Goal: Check status: Check status

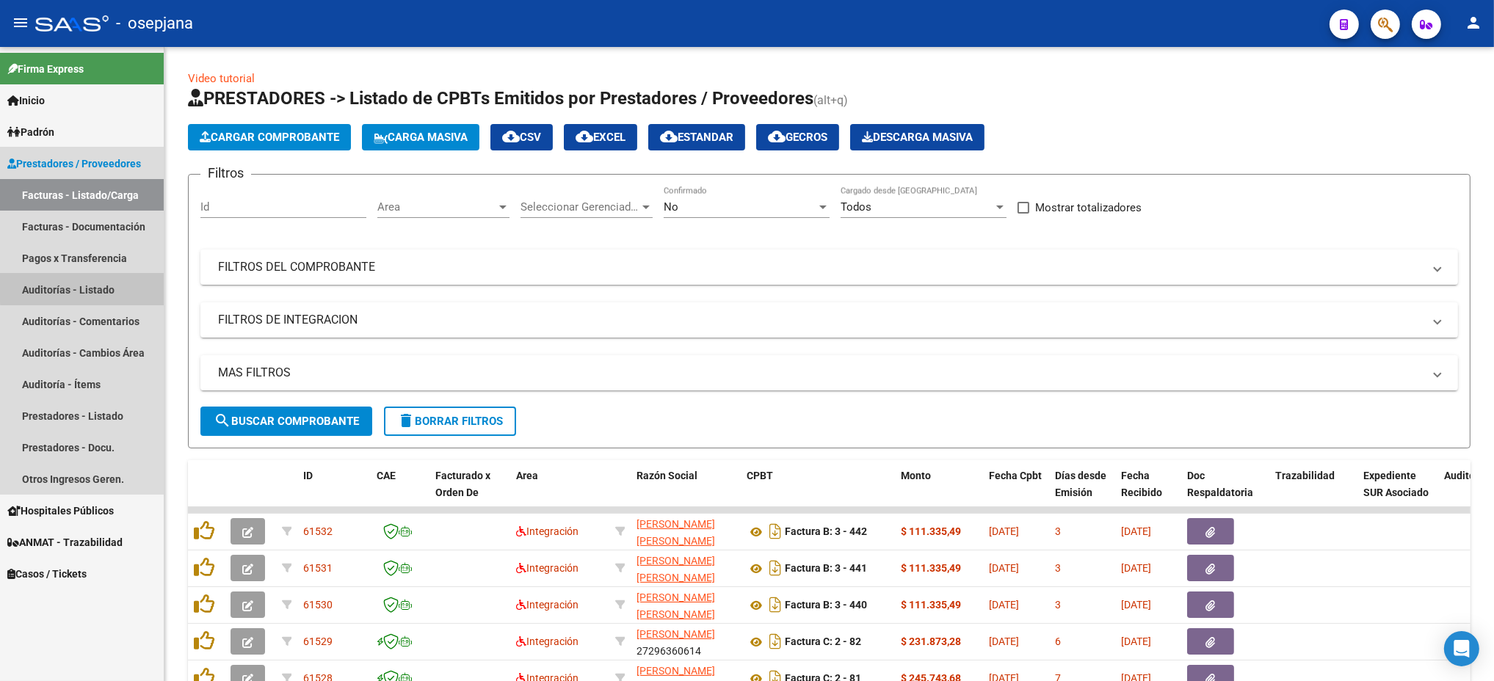
click at [83, 286] on link "Auditorías - Listado" at bounding box center [82, 290] width 164 height 32
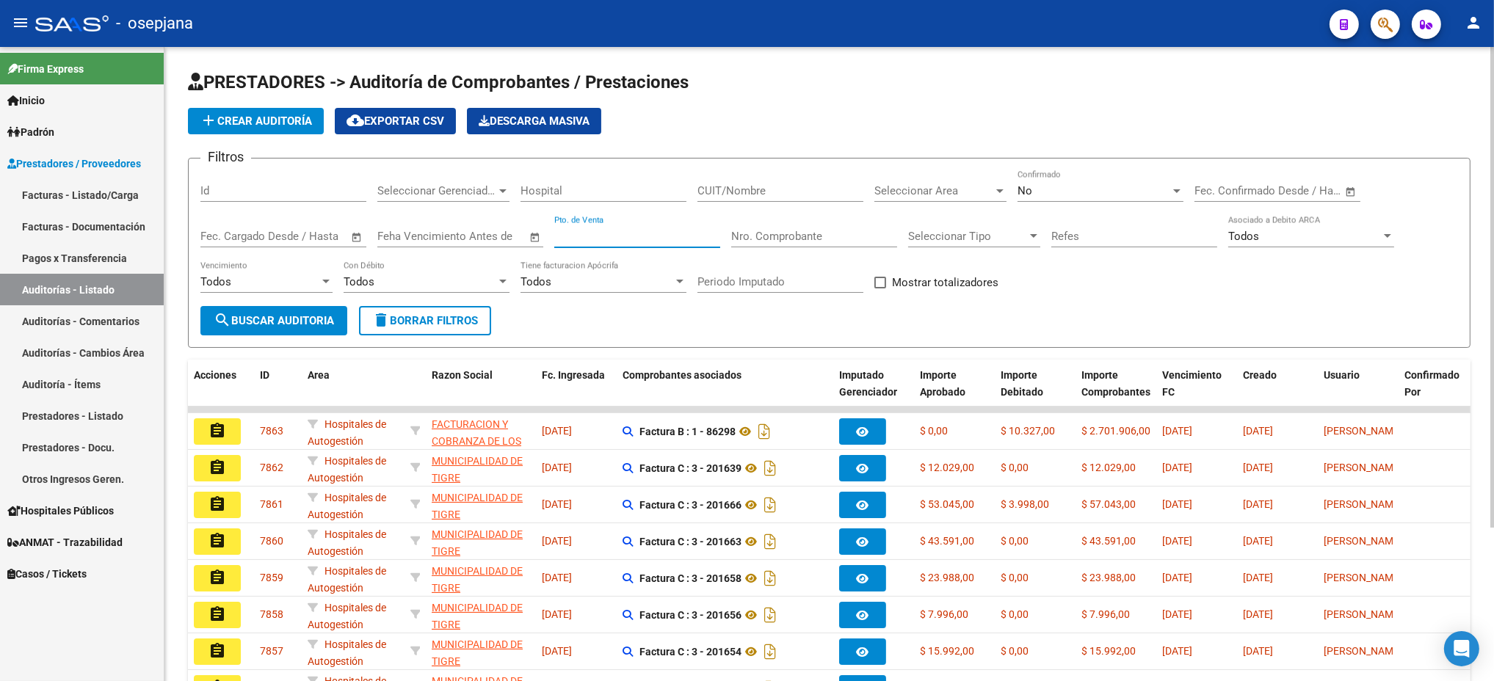
click at [644, 239] on input "Pto. de Venta" at bounding box center [637, 236] width 166 height 13
type input "1502"
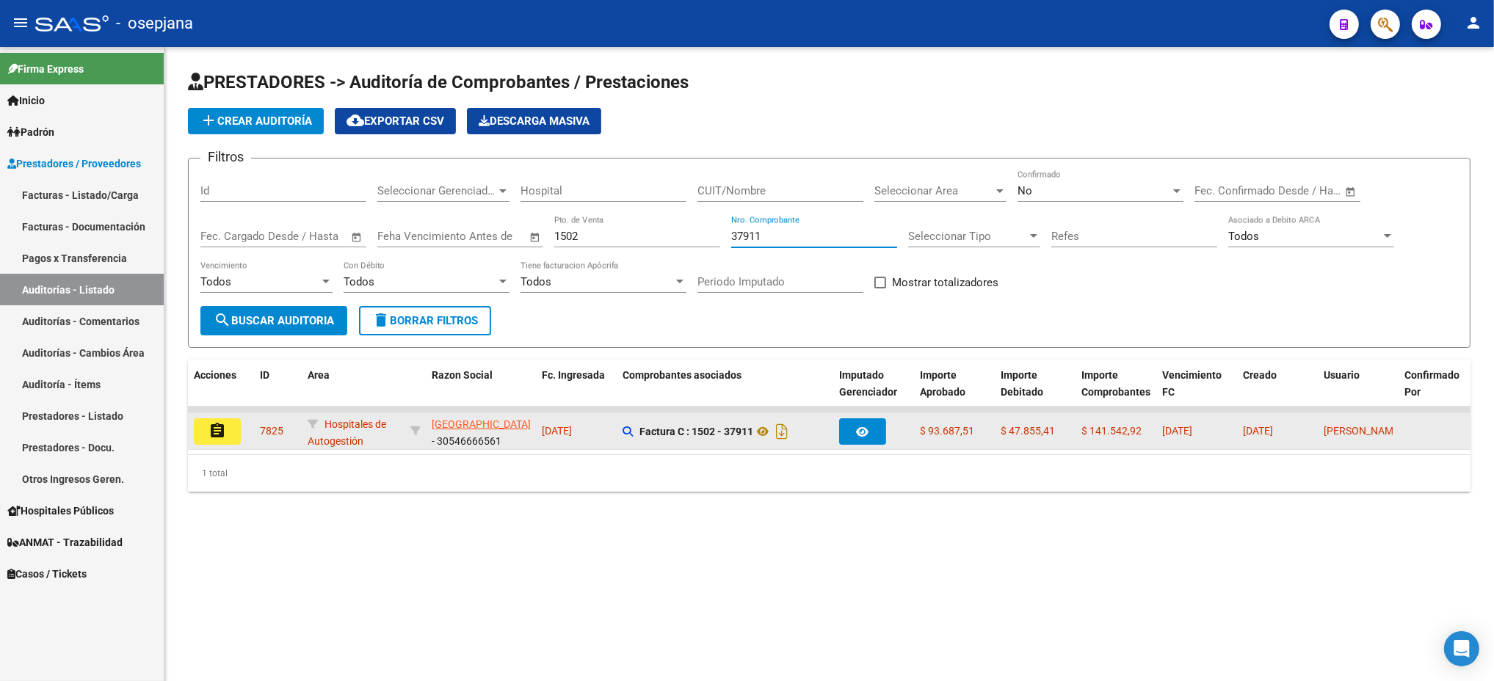
type input "37911"
click at [226, 420] on button "assignment" at bounding box center [217, 432] width 47 height 26
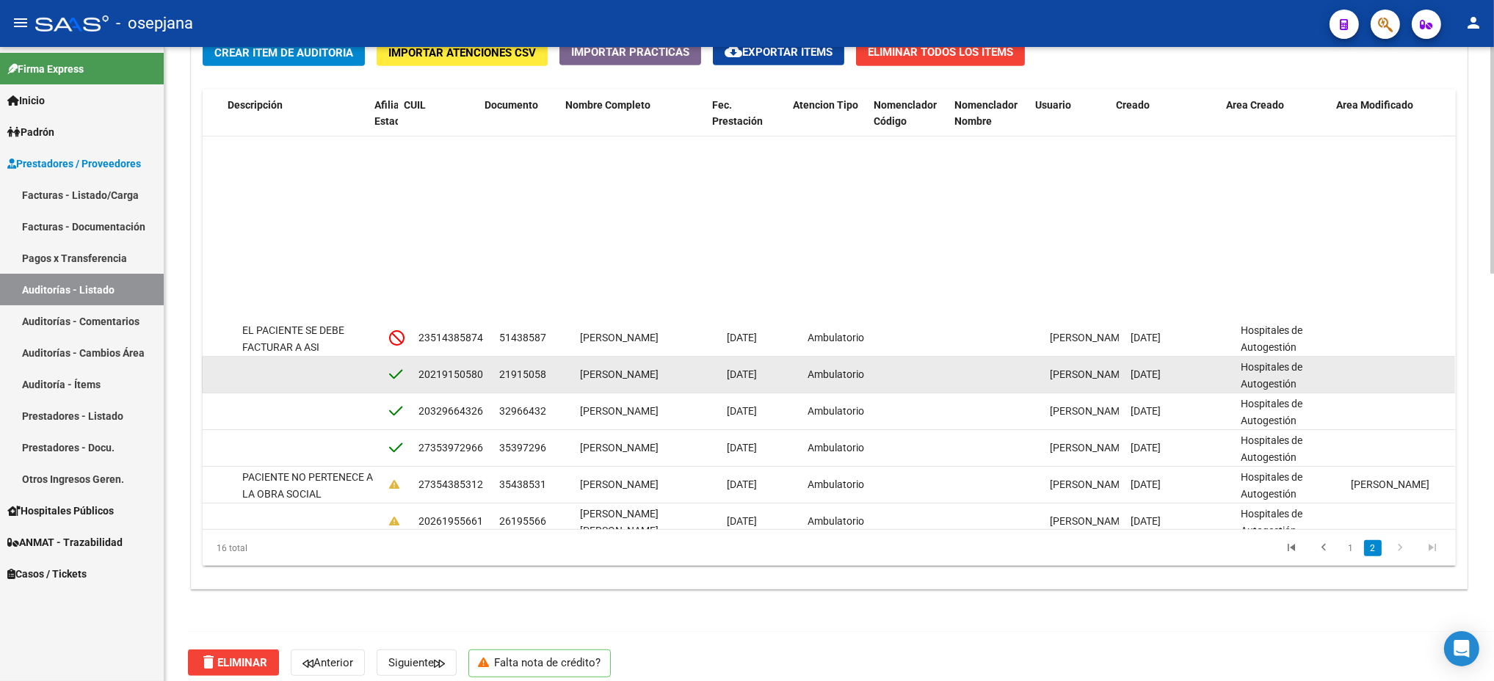
scroll to position [214, 938]
